Goal: Task Accomplishment & Management: Manage account settings

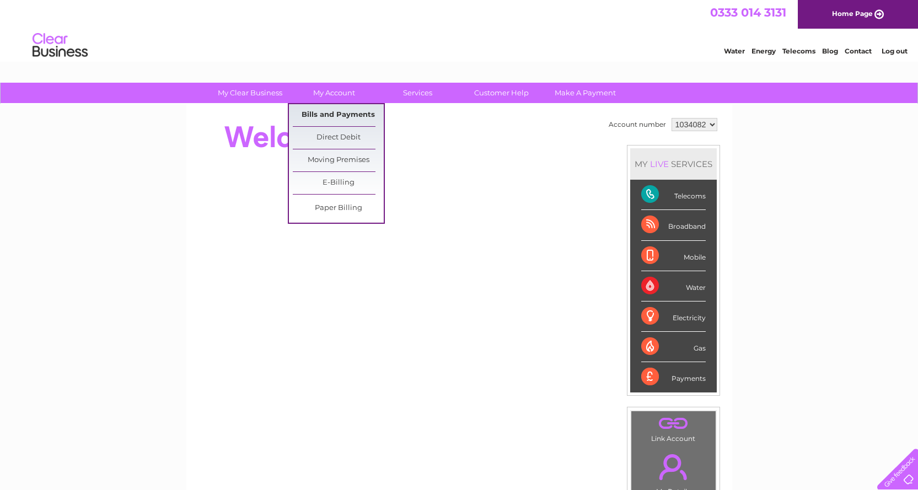
click at [340, 117] on link "Bills and Payments" at bounding box center [338, 115] width 91 height 22
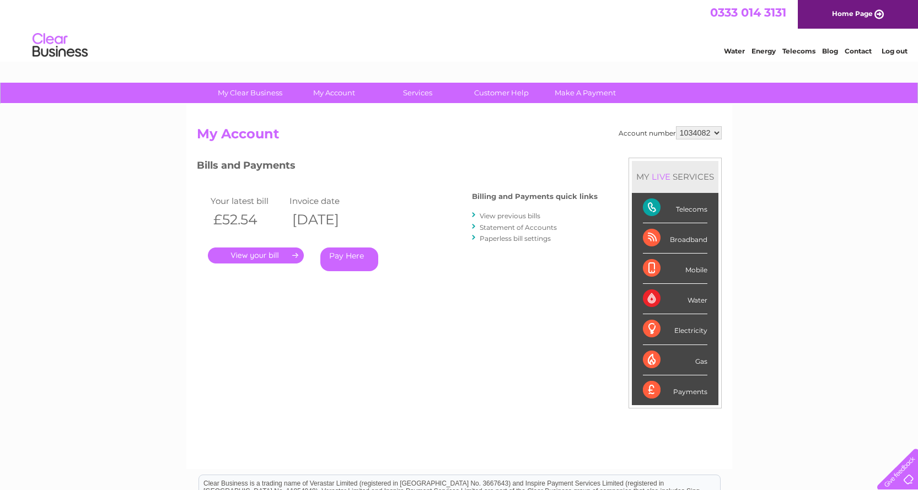
click at [267, 255] on link "." at bounding box center [256, 256] width 96 height 16
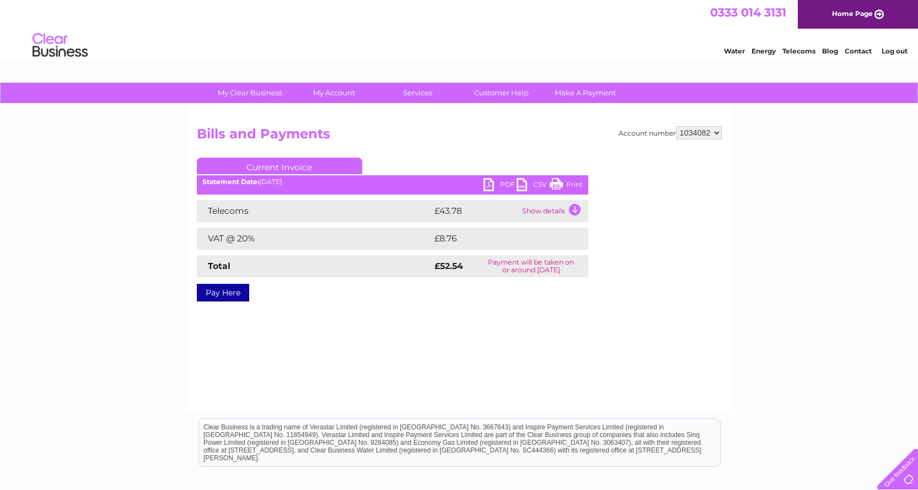
drag, startPoint x: 0, startPoint y: 0, endPoint x: 490, endPoint y: 186, distance: 523.8
click at [490, 186] on link "PDF" at bounding box center [500, 186] width 33 height 16
